Goal: Find specific page/section: Find specific page/section

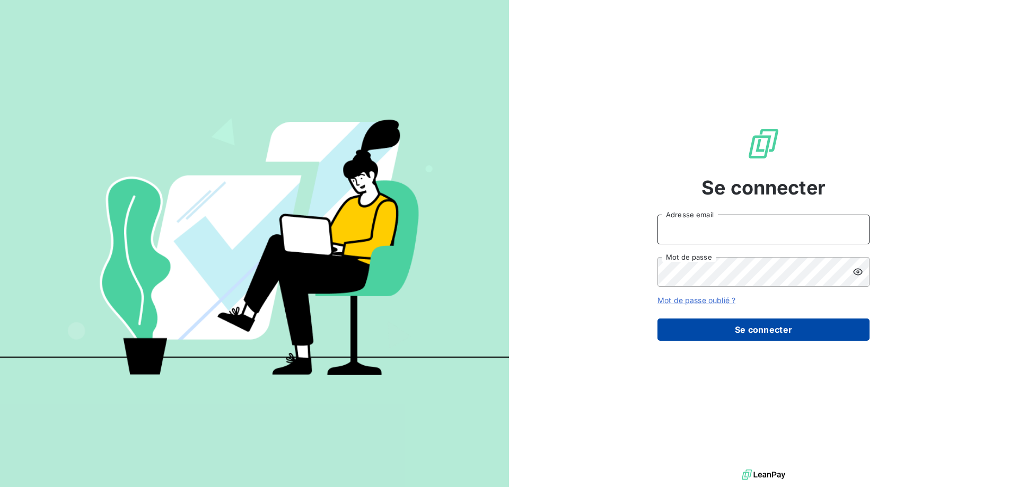
type input "[EMAIL_ADDRESS][DOMAIN_NAME]"
click at [712, 330] on button "Se connecter" at bounding box center [764, 330] width 212 height 22
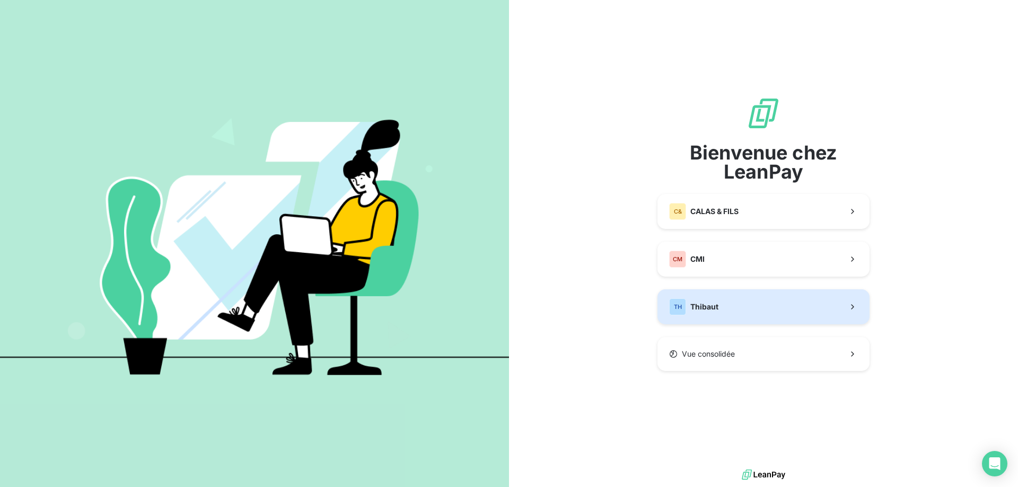
click at [703, 302] on span "Thibaut" at bounding box center [705, 307] width 28 height 11
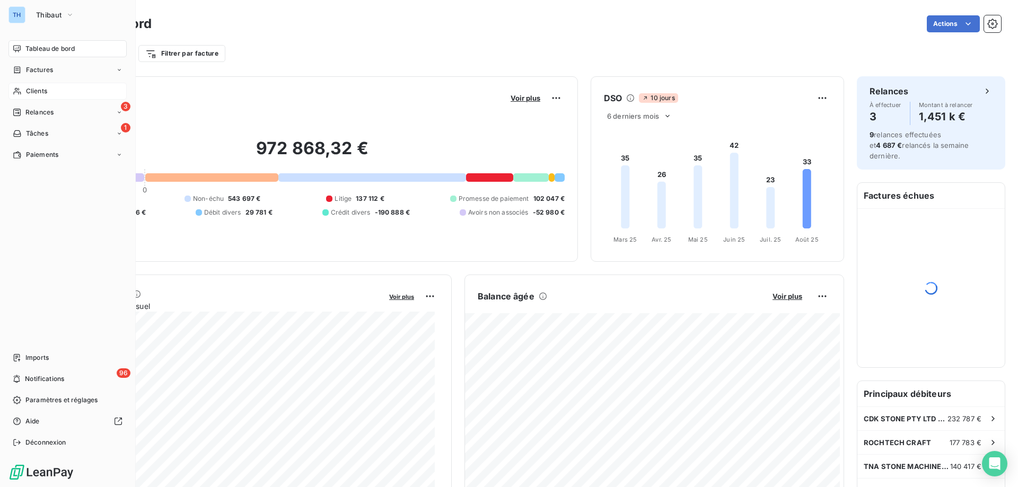
click at [22, 91] on div "Clients" at bounding box center [67, 91] width 118 height 17
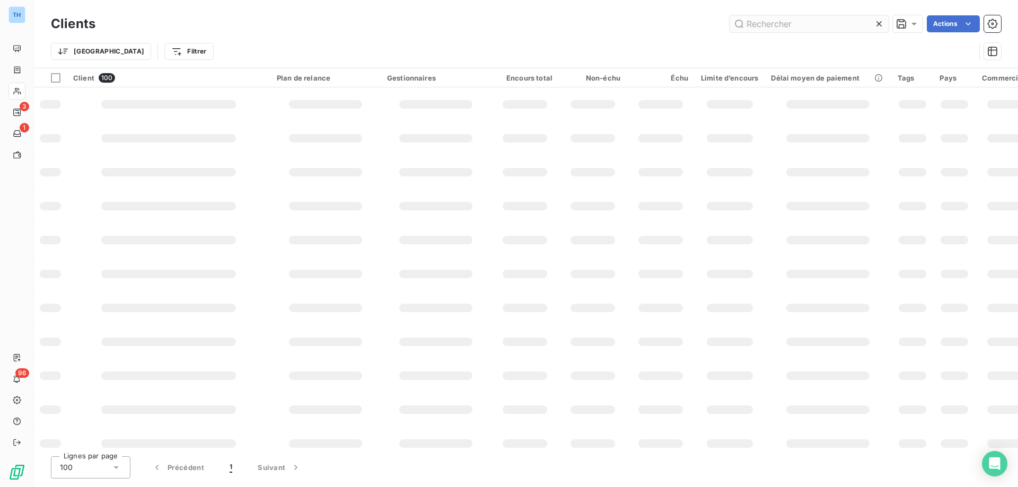
click at [764, 23] on input "text" at bounding box center [809, 23] width 159 height 17
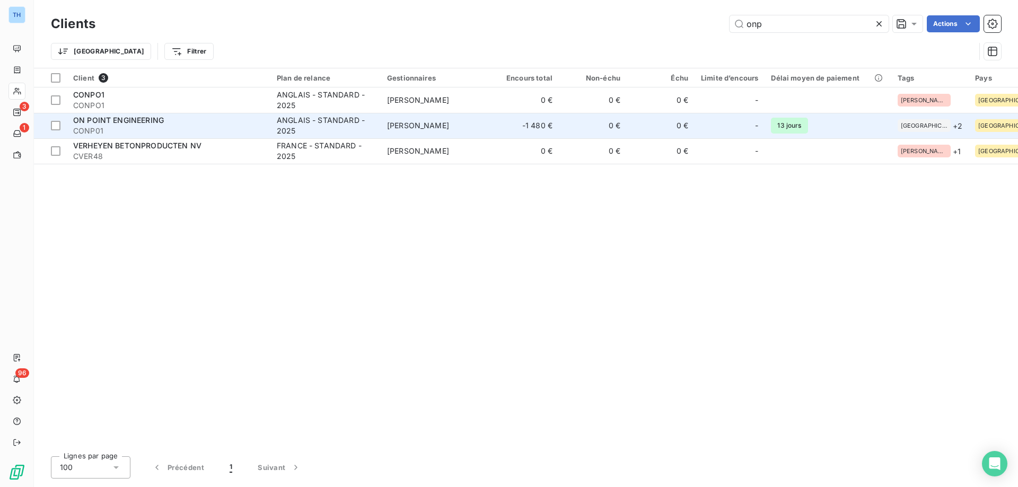
type input "onp"
click at [363, 123] on div "ANGLAIS - STANDARD - 2025" at bounding box center [326, 125] width 98 height 21
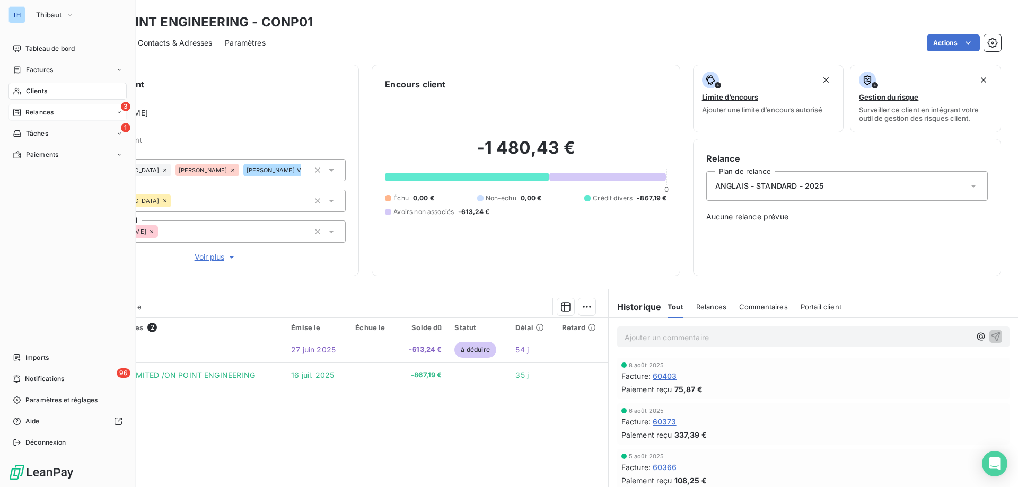
click at [20, 110] on icon at bounding box center [16, 112] width 7 height 7
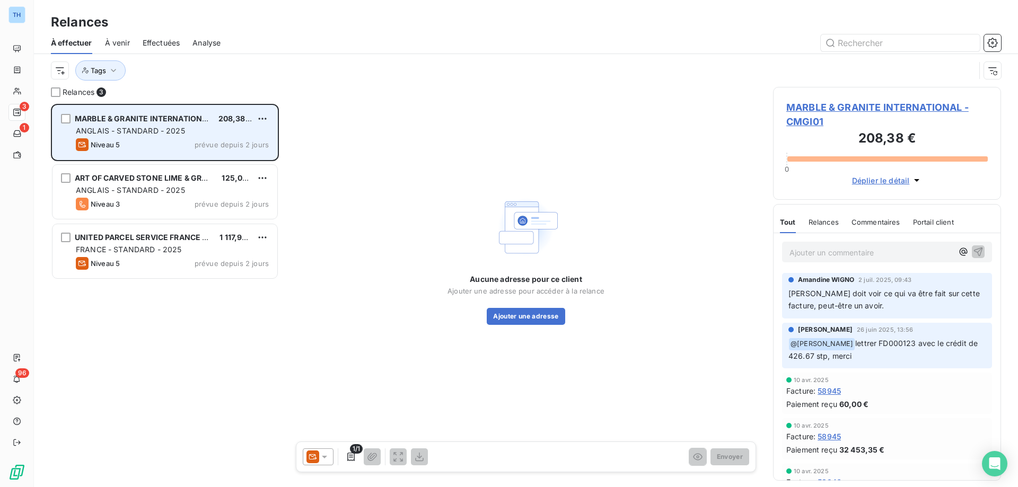
scroll to position [375, 220]
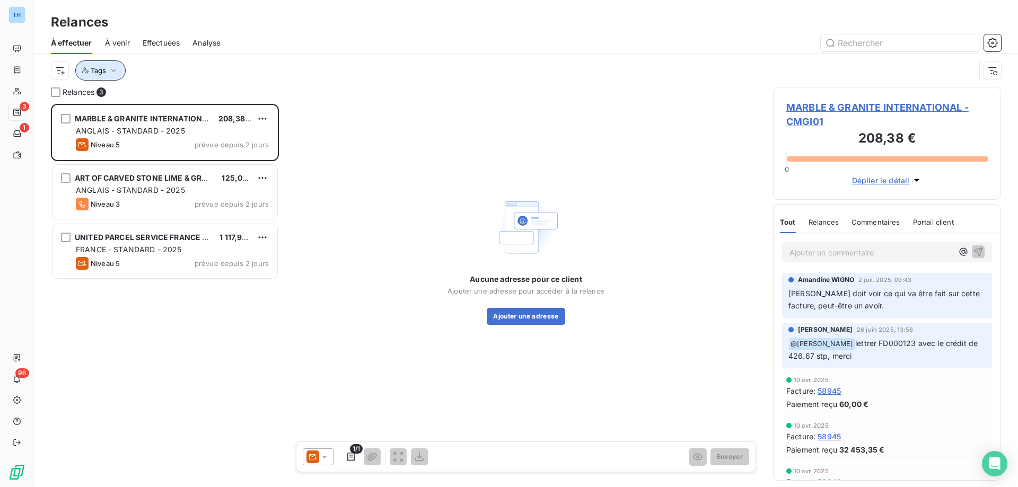
click at [103, 68] on span "Tags" at bounding box center [98, 70] width 15 height 8
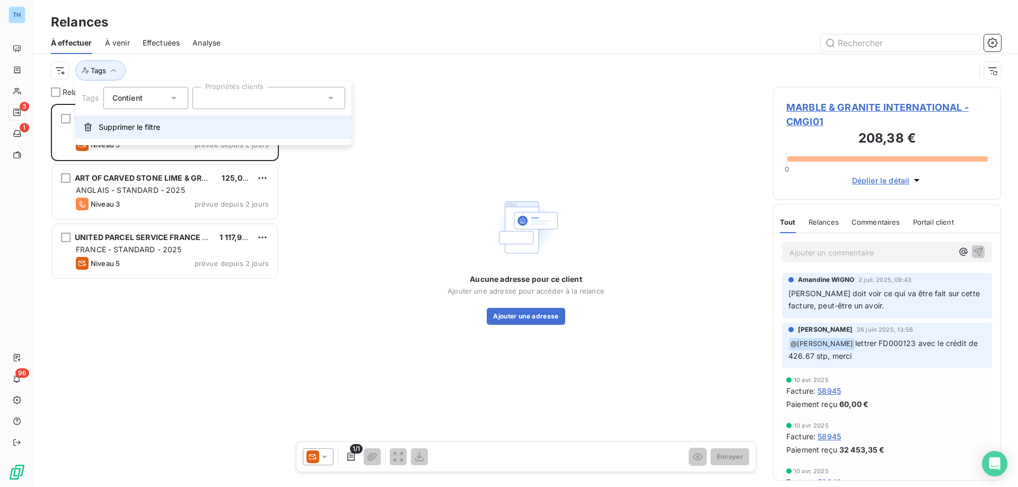
click at [135, 123] on span "Supprimer le filtre" at bounding box center [130, 127] width 62 height 11
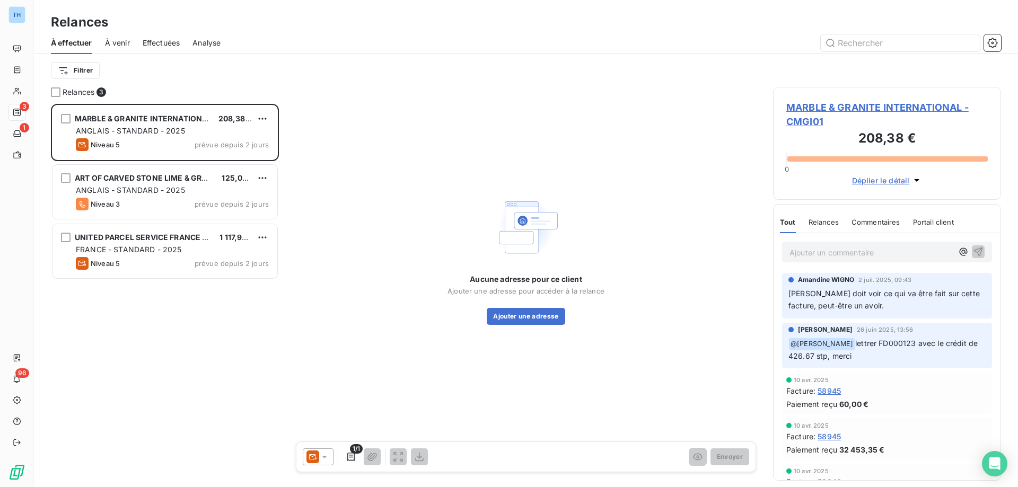
click at [173, 67] on div "Filtrer" at bounding box center [526, 70] width 950 height 20
click at [209, 41] on span "Analyse" at bounding box center [207, 43] width 28 height 11
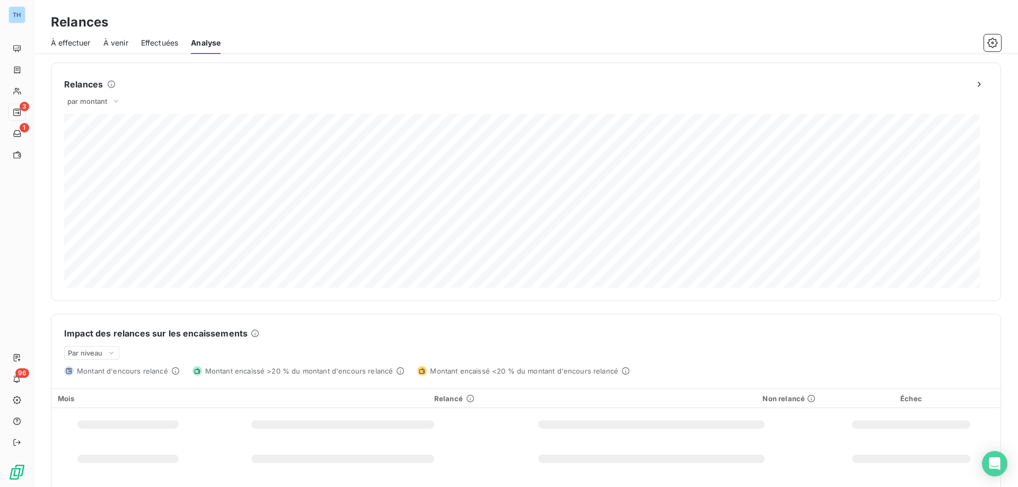
click at [161, 41] on span "Effectuées" at bounding box center [160, 43] width 38 height 11
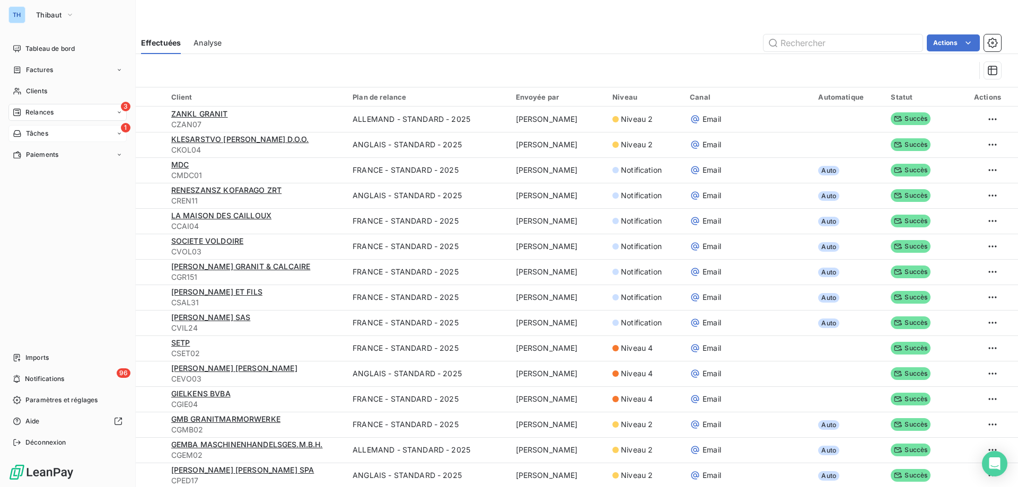
click at [17, 131] on icon at bounding box center [16, 133] width 7 height 6
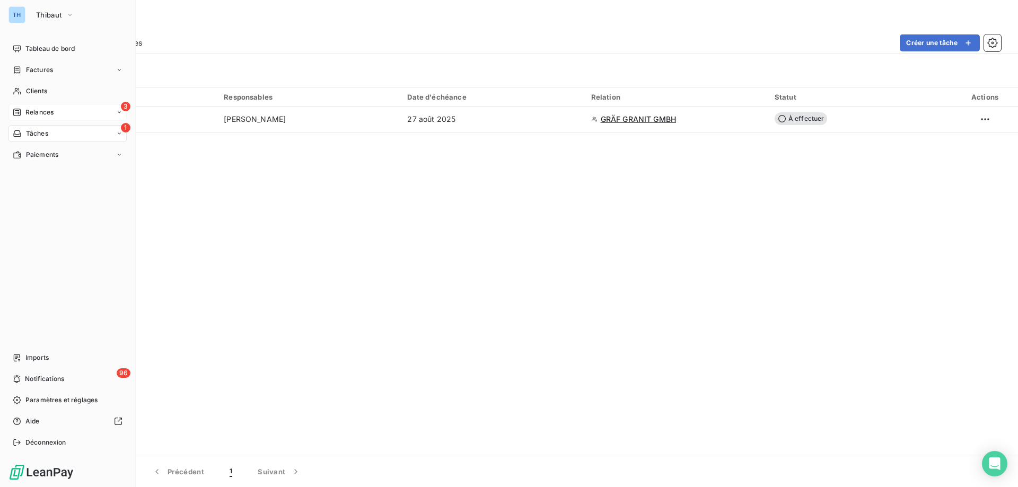
click at [13, 112] on icon at bounding box center [16, 112] width 7 height 7
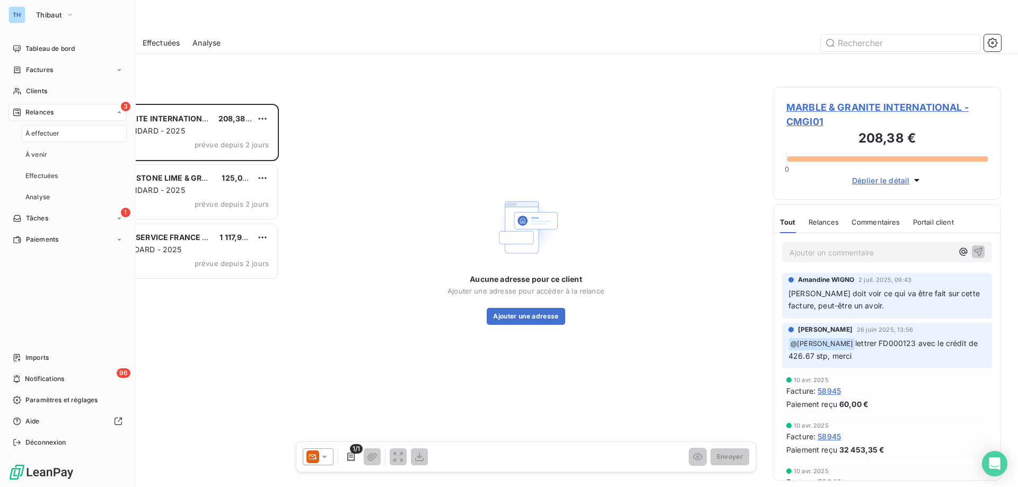
scroll to position [375, 220]
